Goal: Transaction & Acquisition: Download file/media

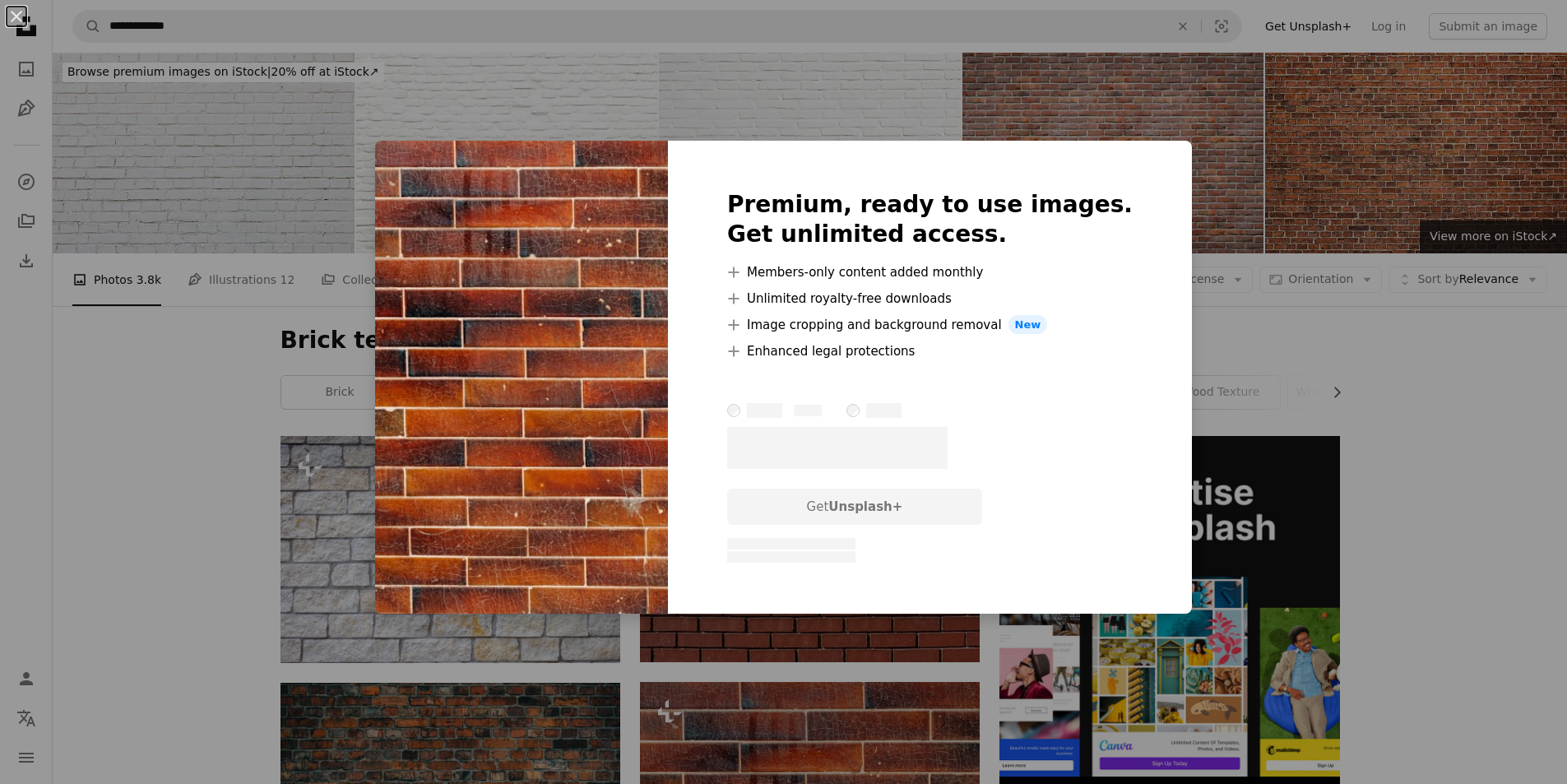
scroll to position [576, 0]
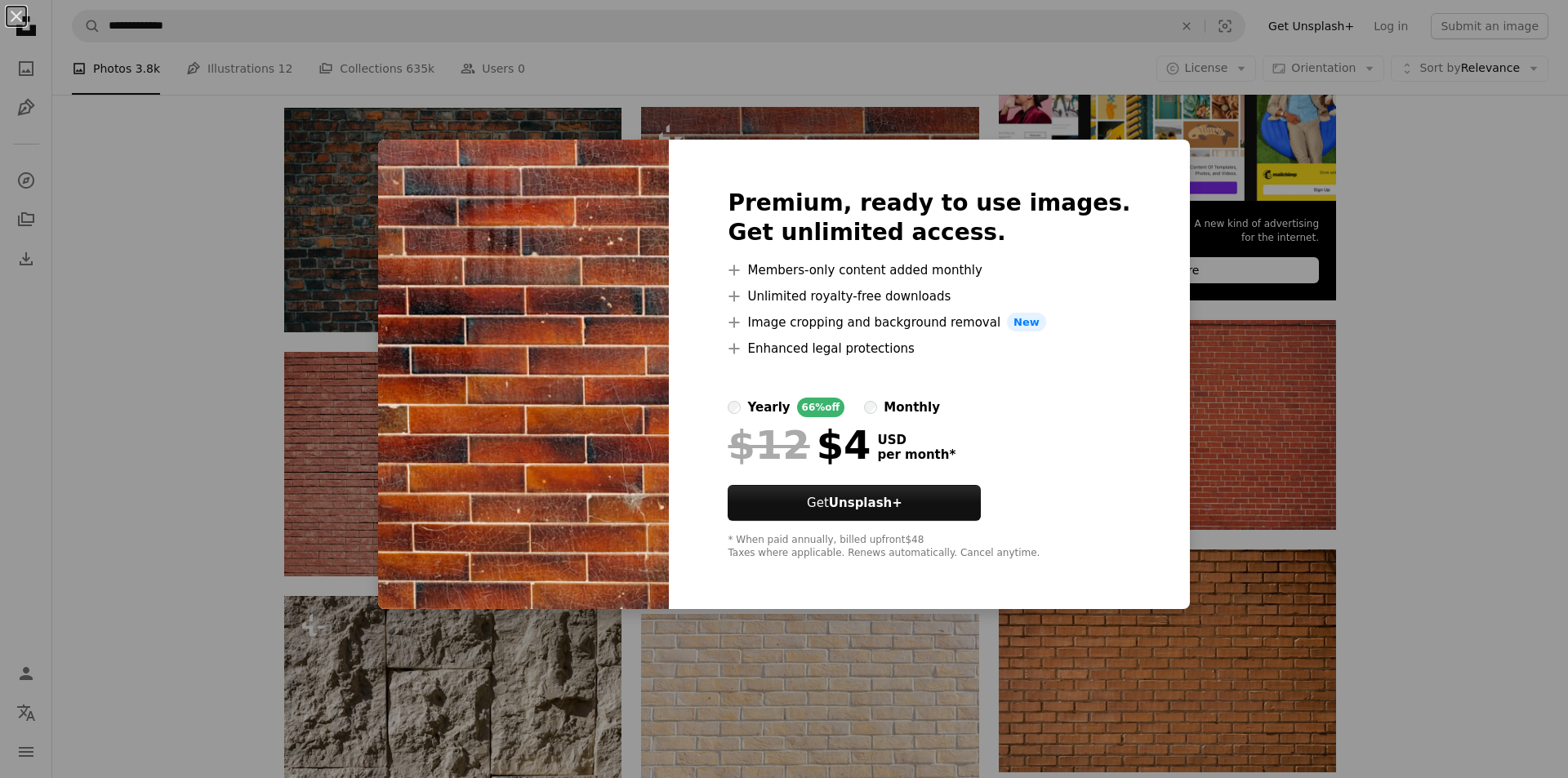
click at [1397, 314] on div "An X shape Premium, ready to use images. Get unlimited access. A plus sign Memb…" at bounding box center [784, 389] width 1568 height 778
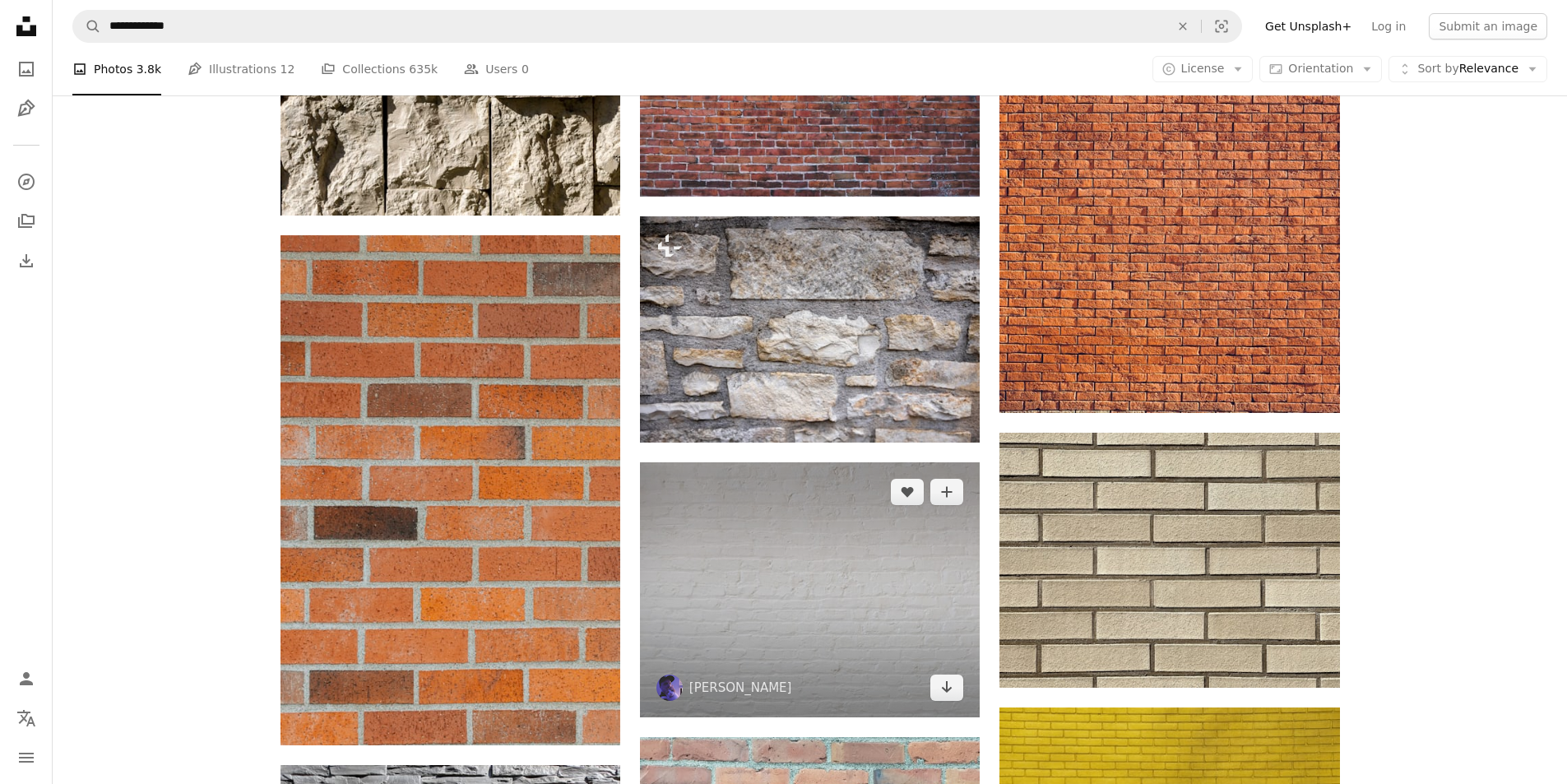
scroll to position [1563, 0]
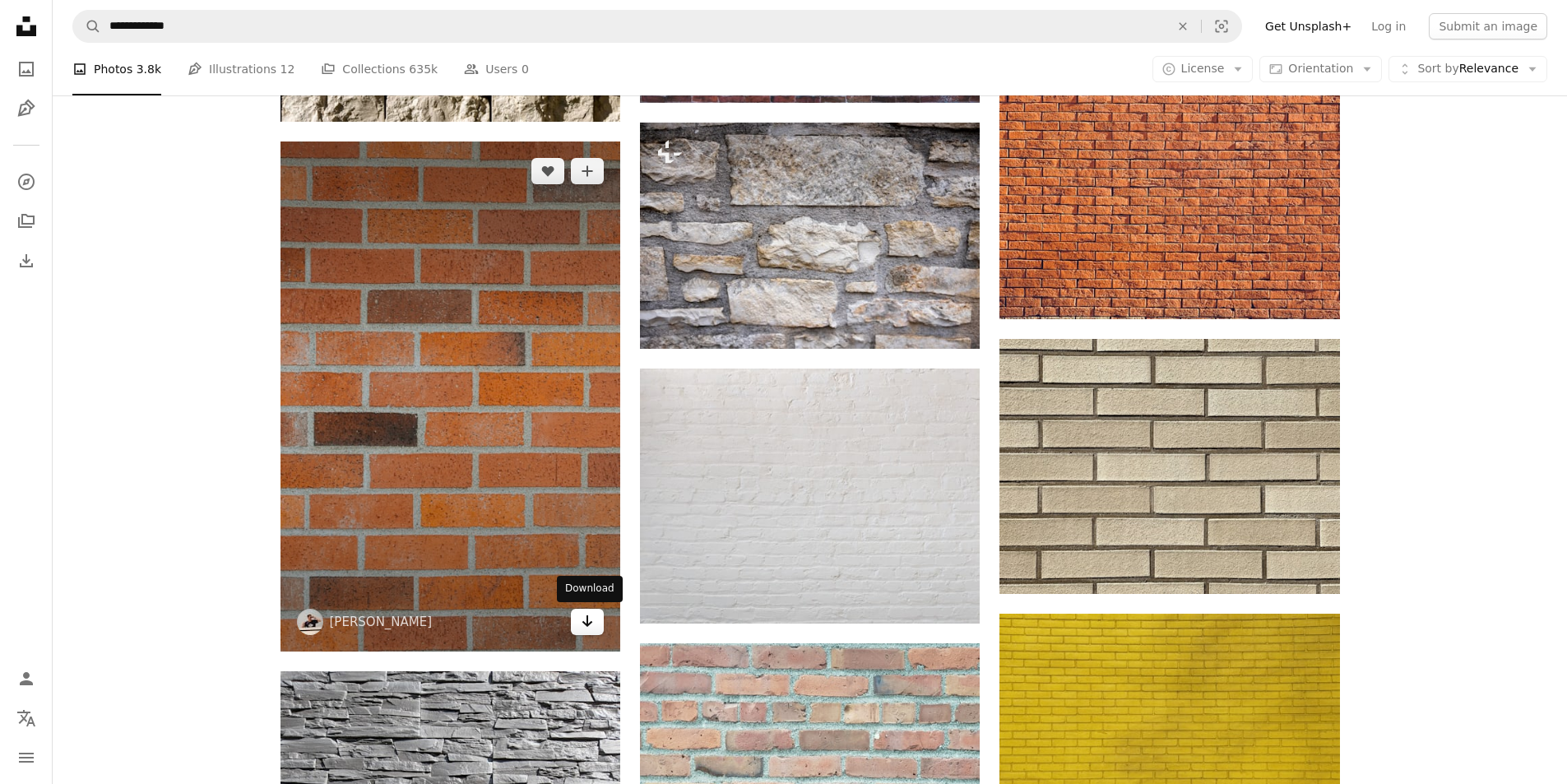
click at [598, 627] on link "Arrow pointing down" at bounding box center [587, 621] width 33 height 27
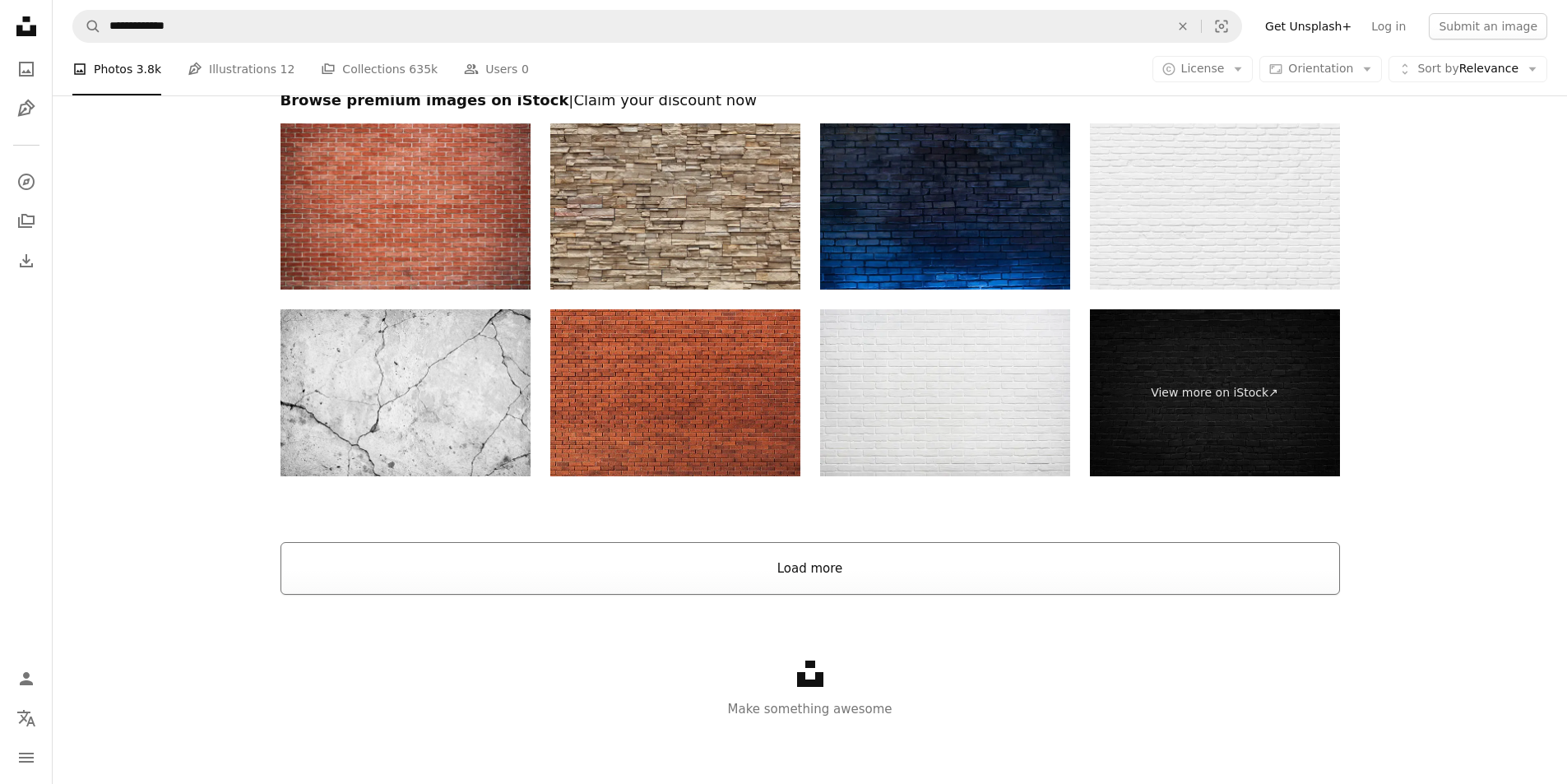
click at [858, 591] on button "Load more" at bounding box center [810, 568] width 1060 height 52
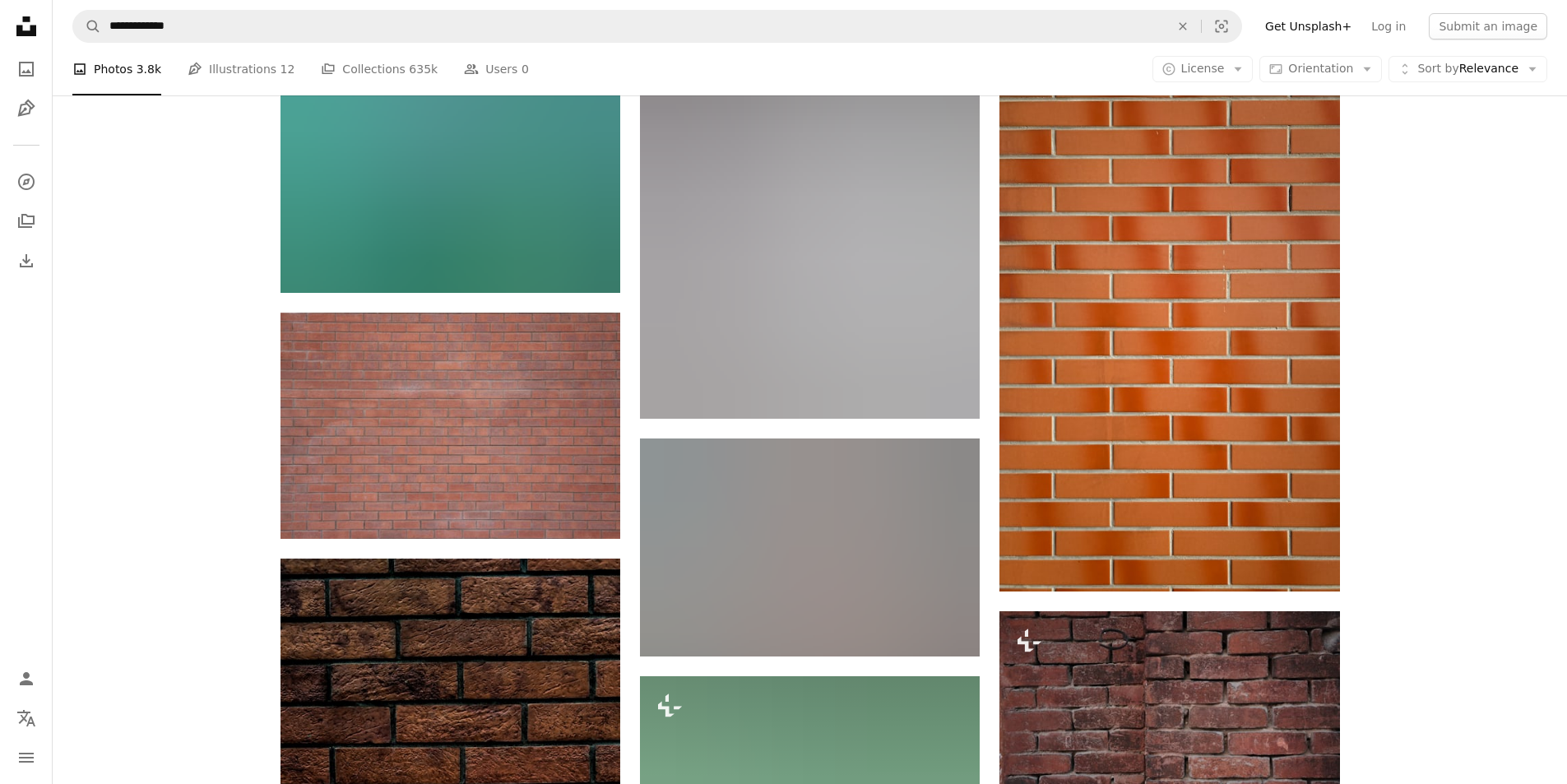
scroll to position [5113, 0]
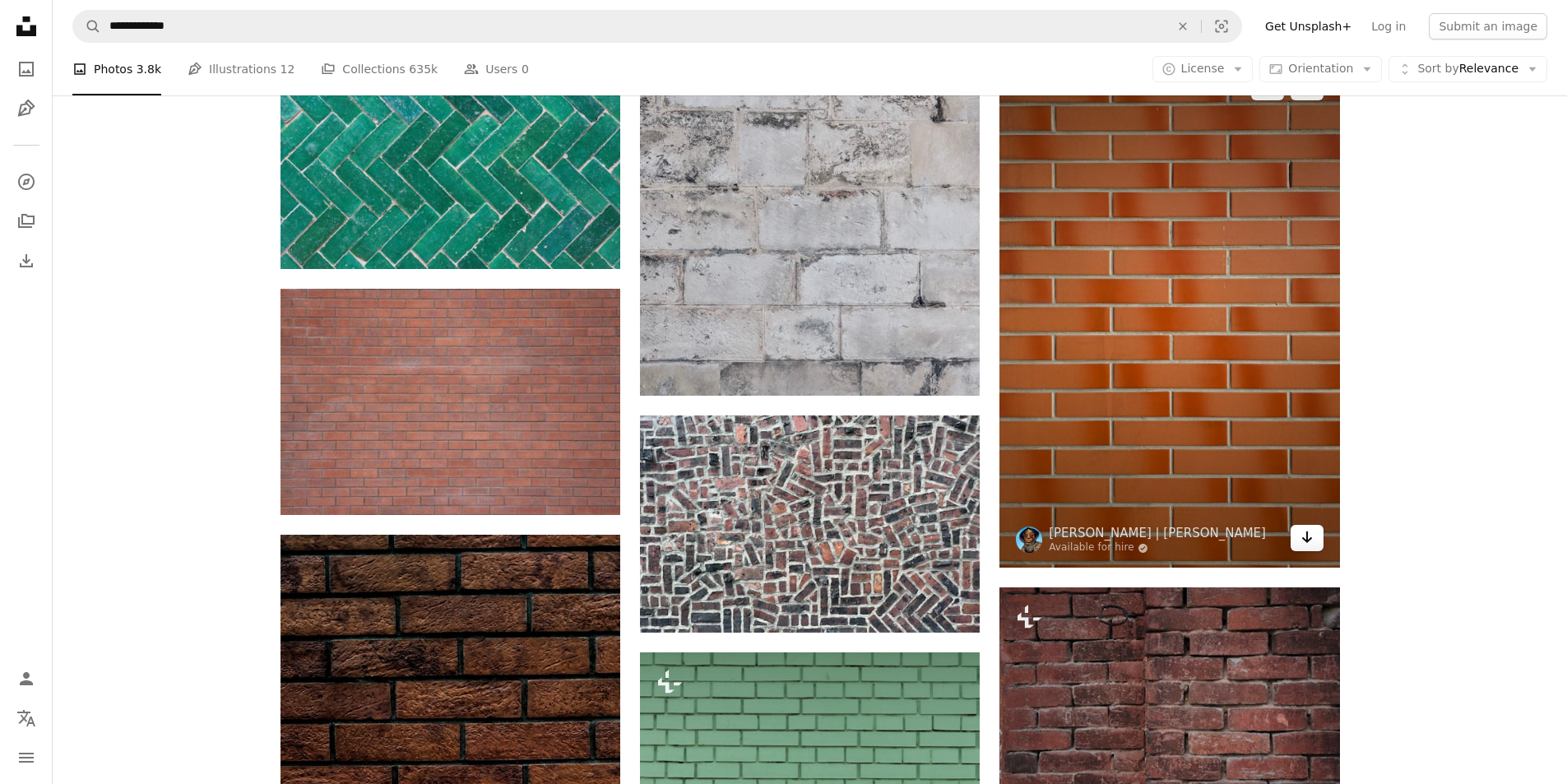
click at [1315, 546] on link "Arrow pointing down" at bounding box center [1307, 538] width 33 height 27
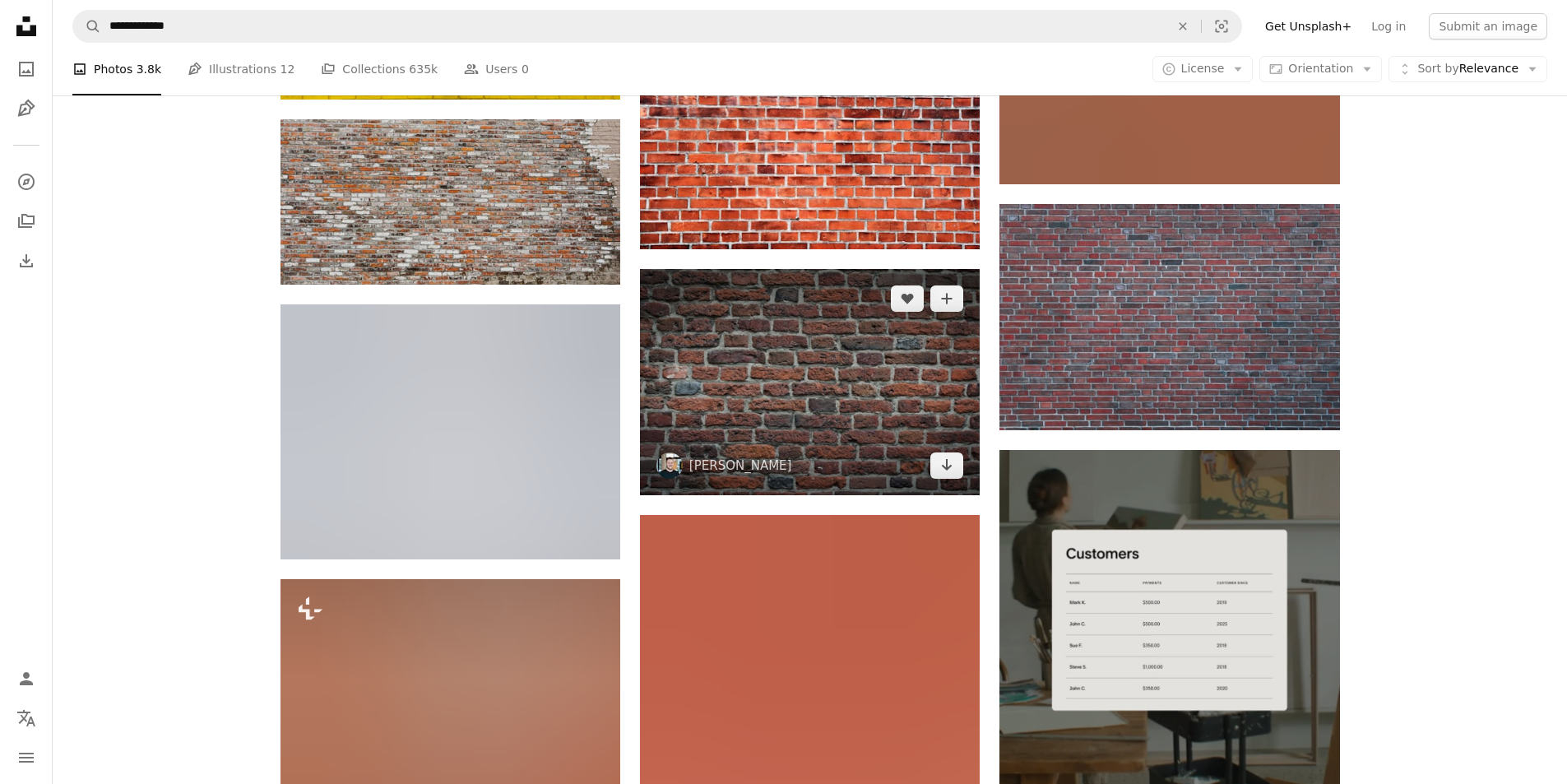
scroll to position [6429, 0]
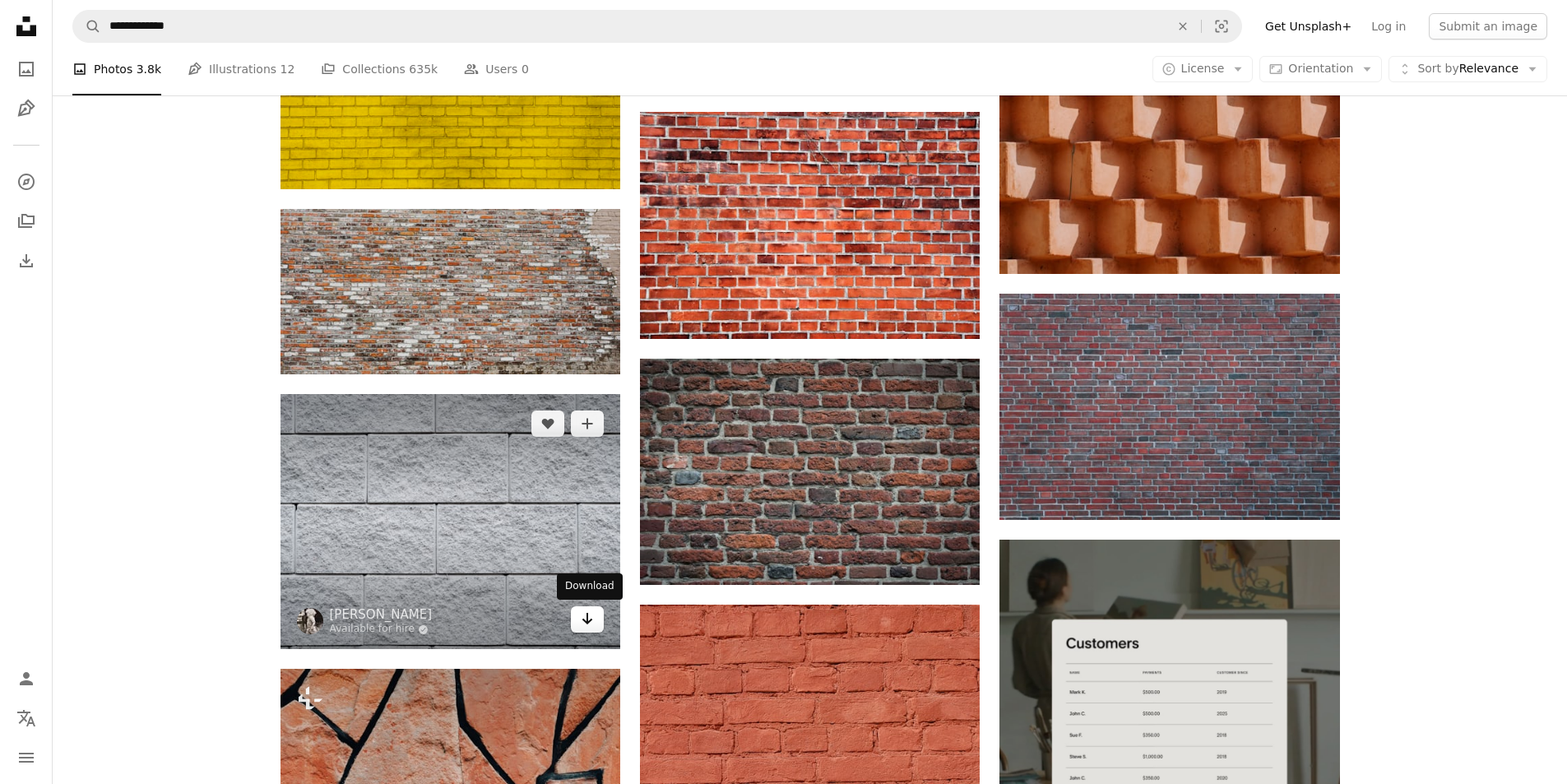
click at [585, 625] on icon "Arrow pointing down" at bounding box center [587, 618] width 13 height 20
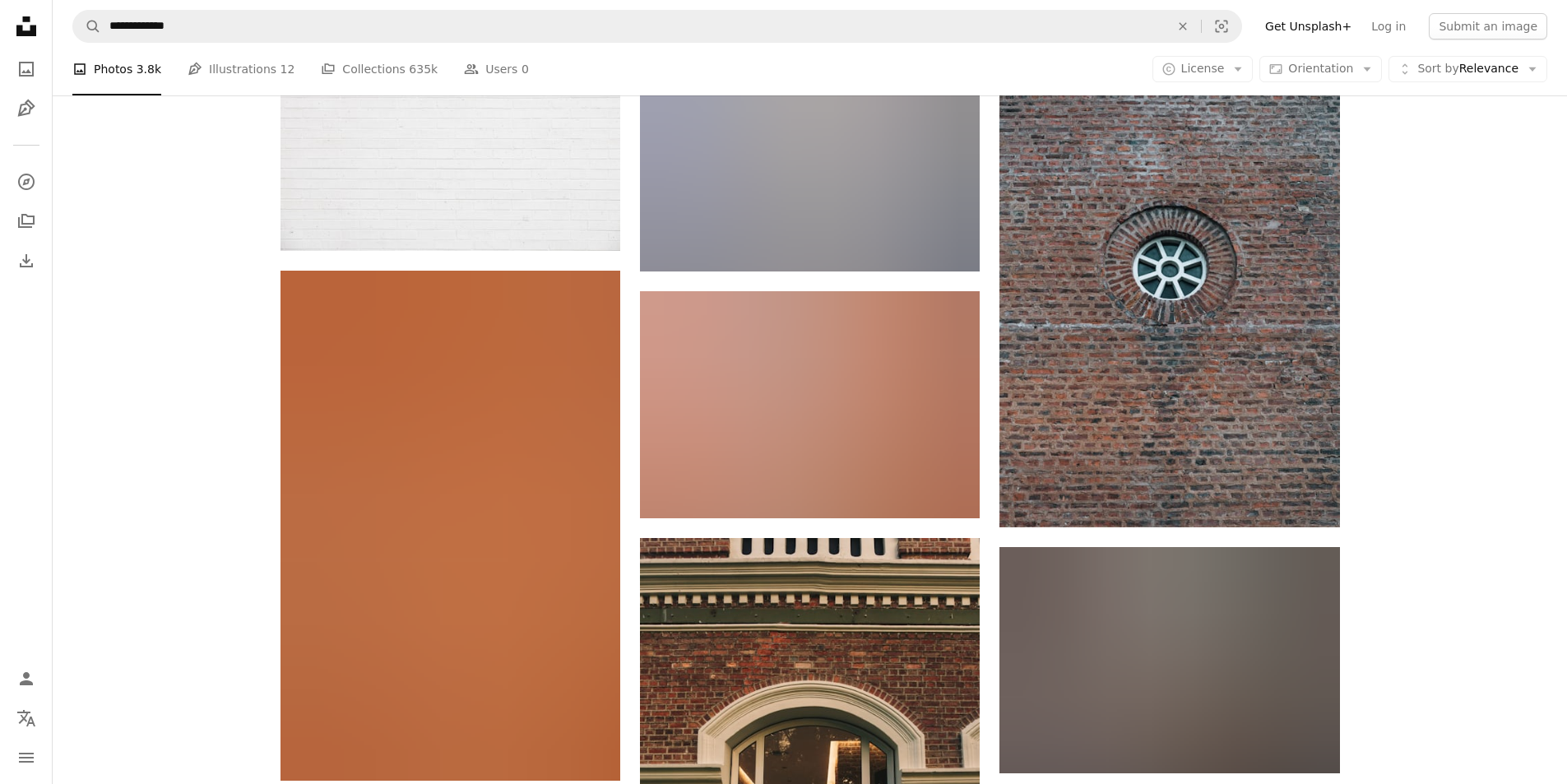
scroll to position [20410, 0]
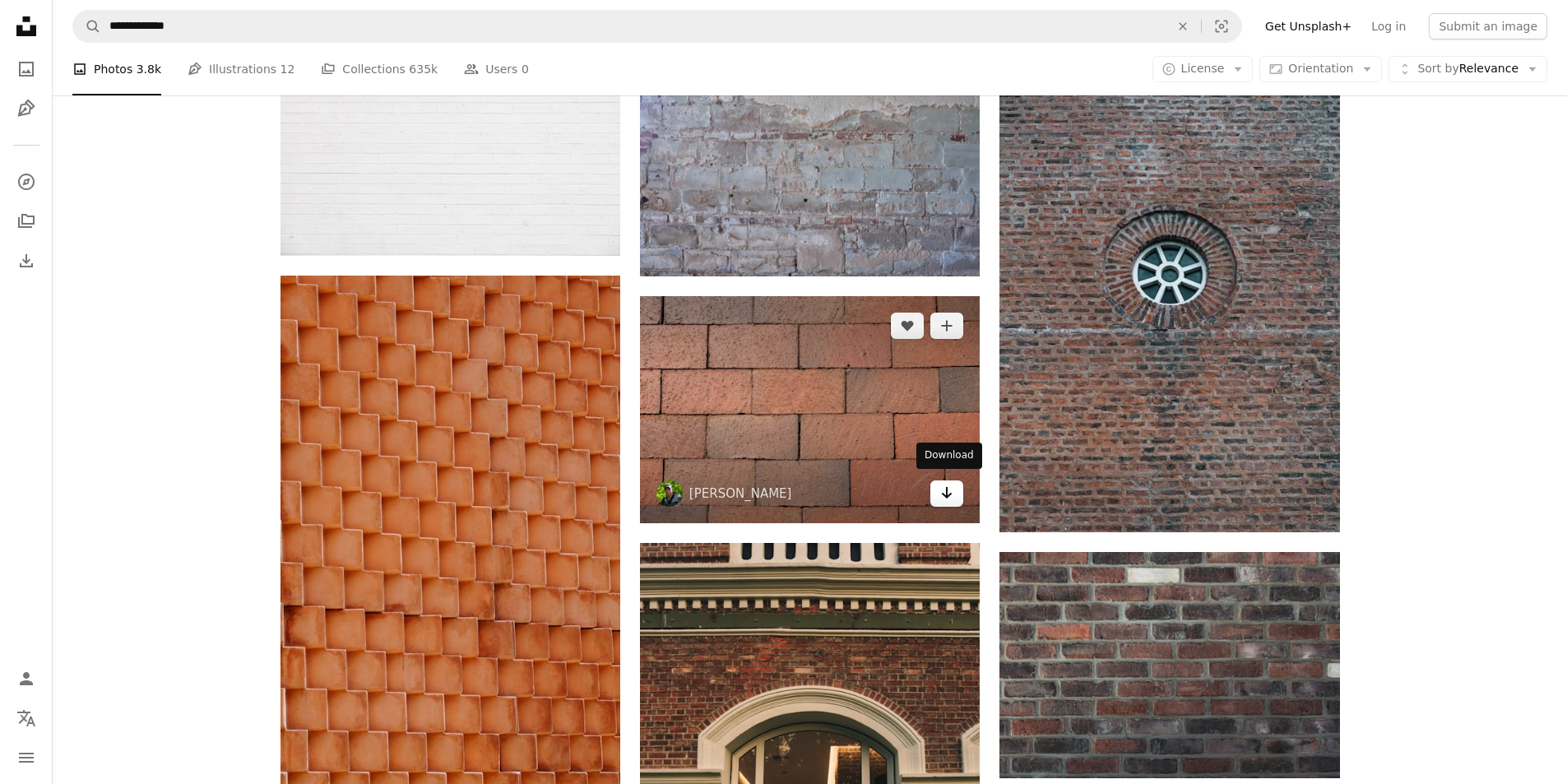
click at [938, 492] on link "Arrow pointing down" at bounding box center [947, 493] width 33 height 27
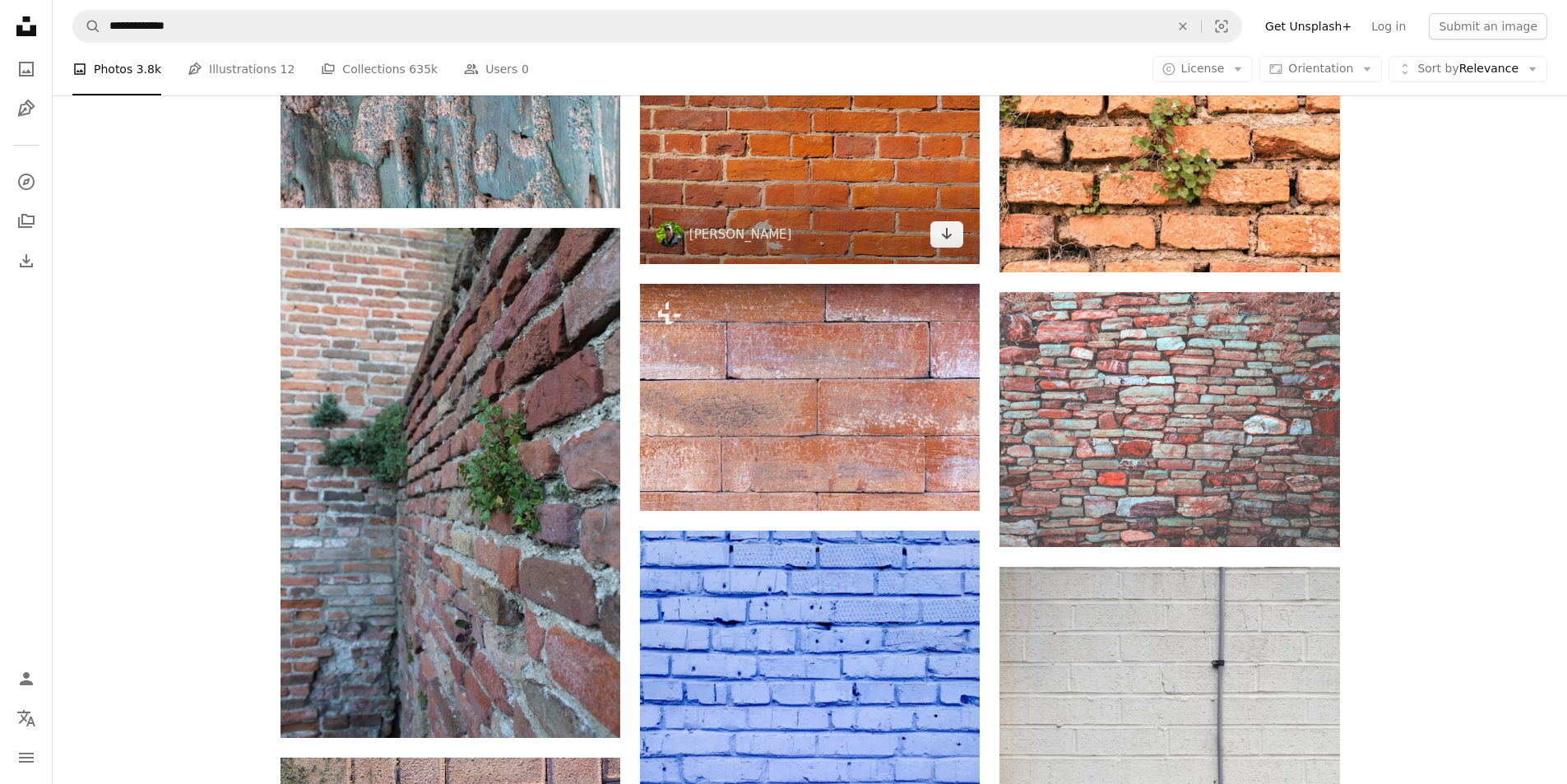
scroll to position [22054, 0]
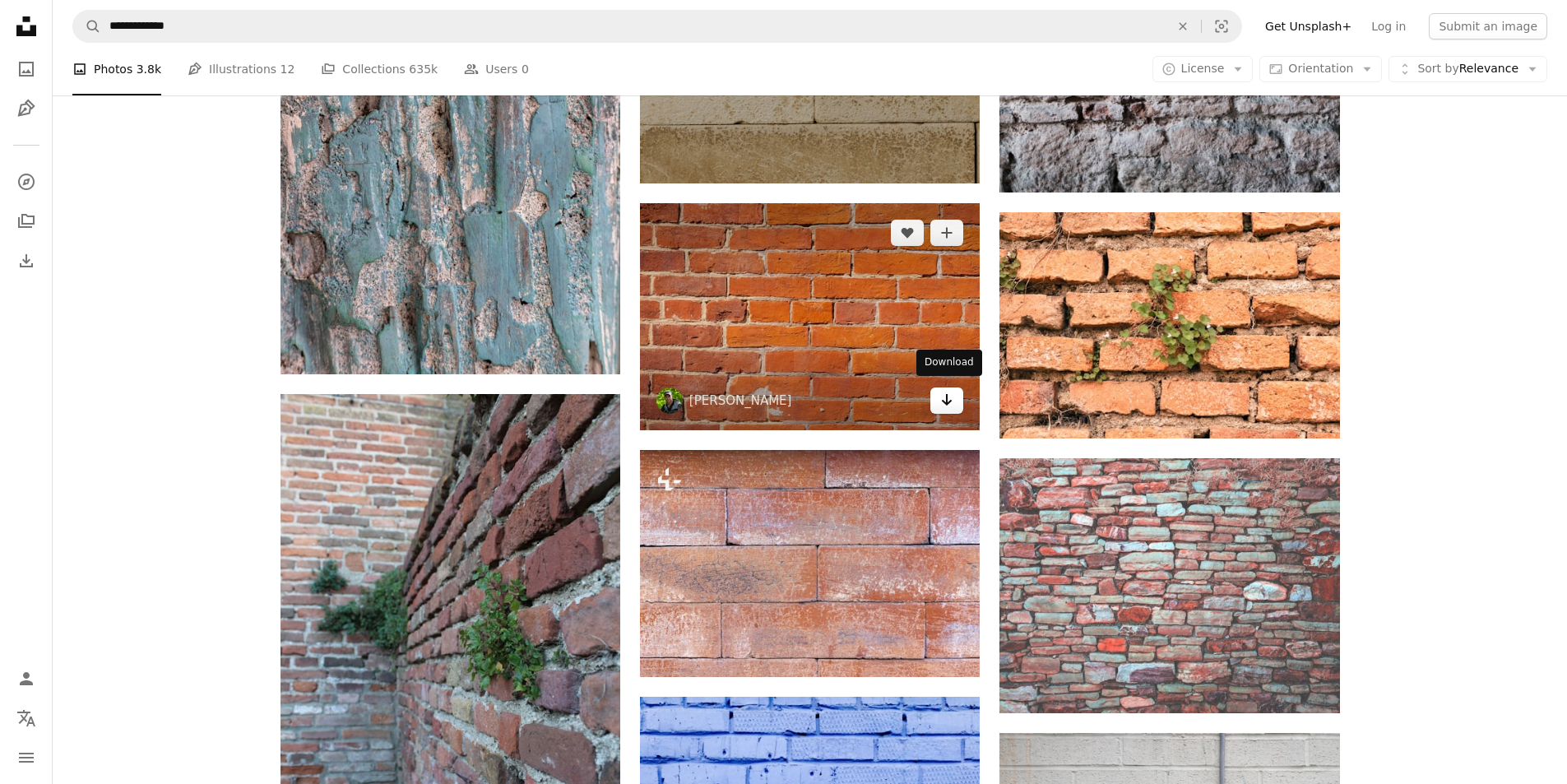
click at [941, 398] on icon "Arrow pointing down" at bounding box center [946, 399] width 13 height 20
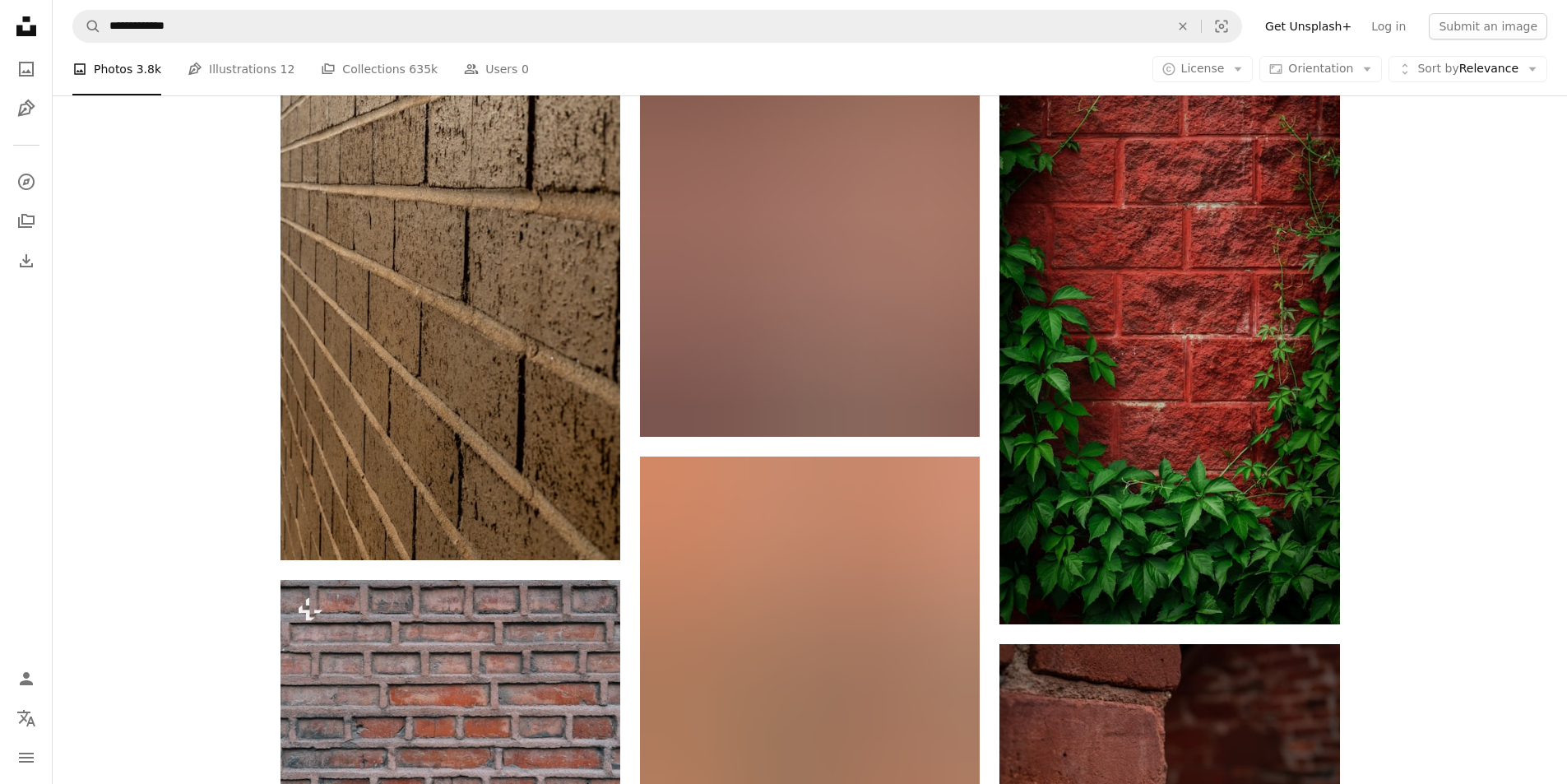
scroll to position [23370, 0]
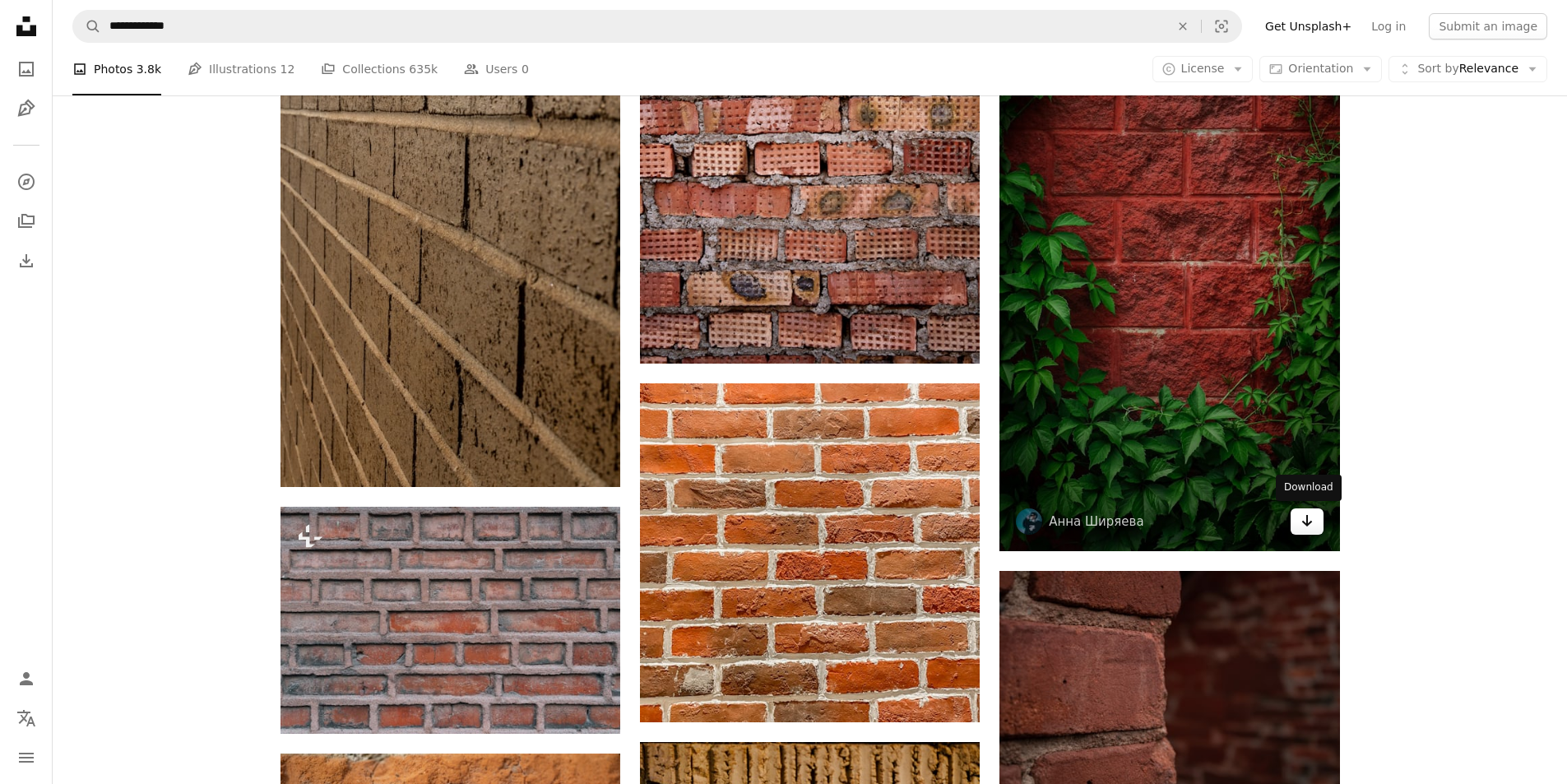
click at [1303, 521] on icon "Download" at bounding box center [1307, 520] width 10 height 11
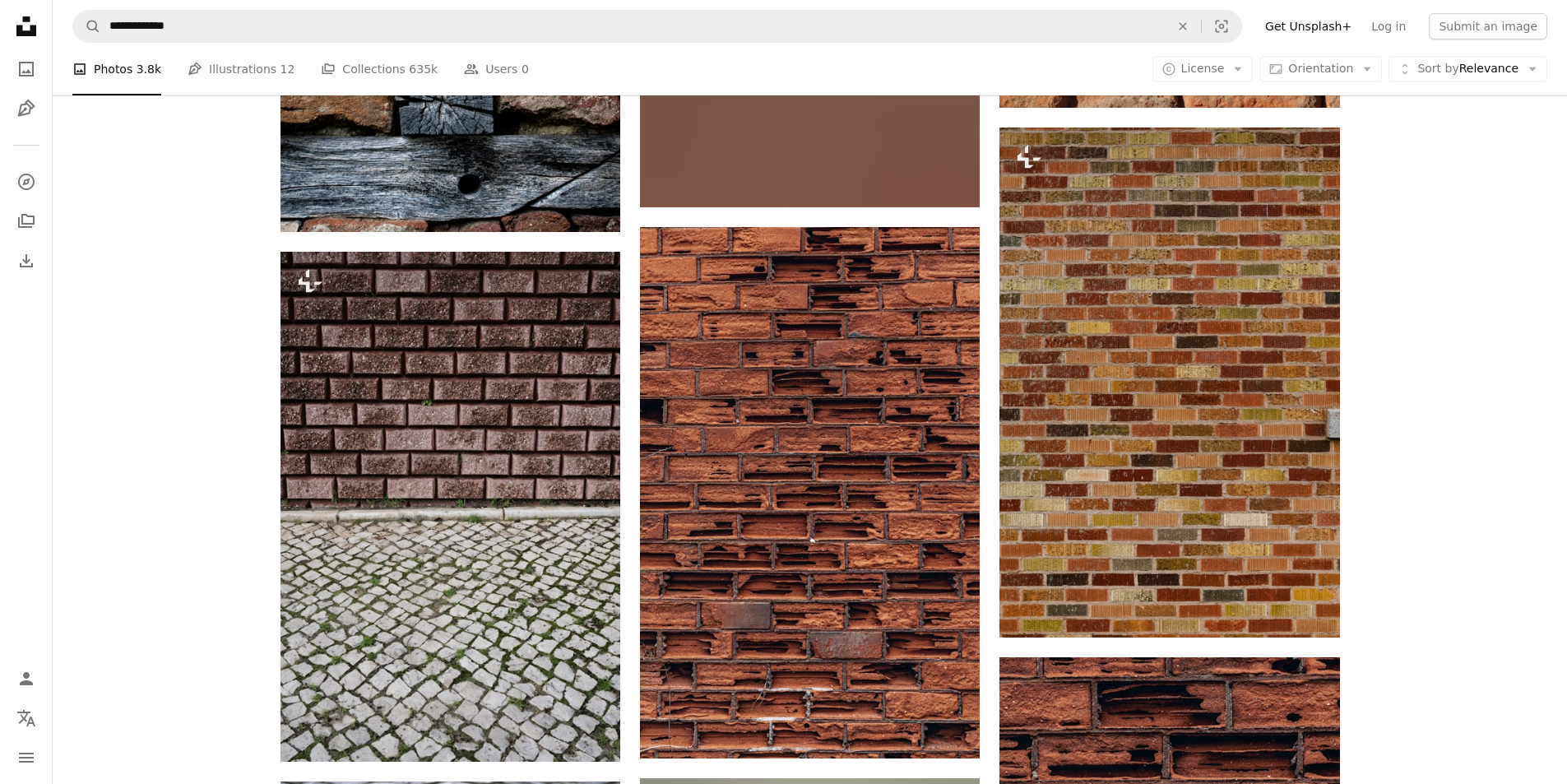
scroll to position [27975, 0]
